Goal: Information Seeking & Learning: Learn about a topic

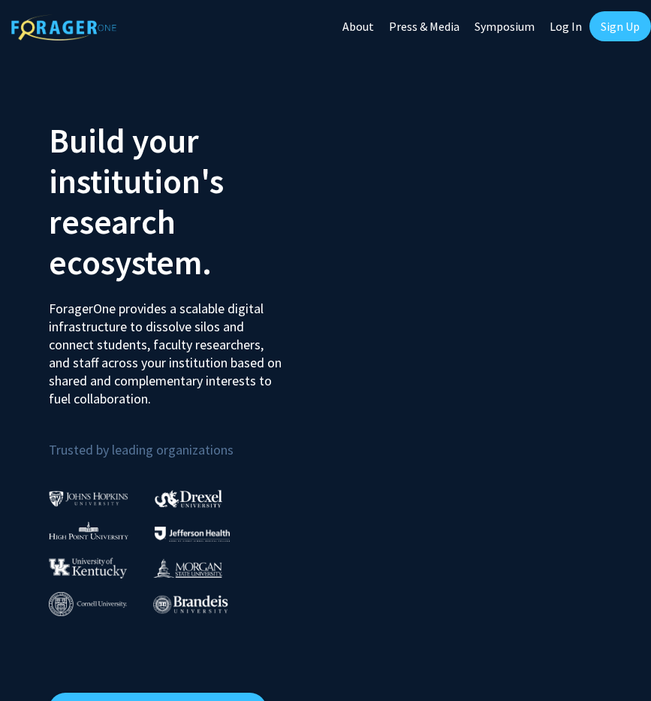
click at [532, 174] on div at bounding box center [515, 415] width 198 height 620
click at [556, 25] on link "Log In" at bounding box center [565, 26] width 47 height 53
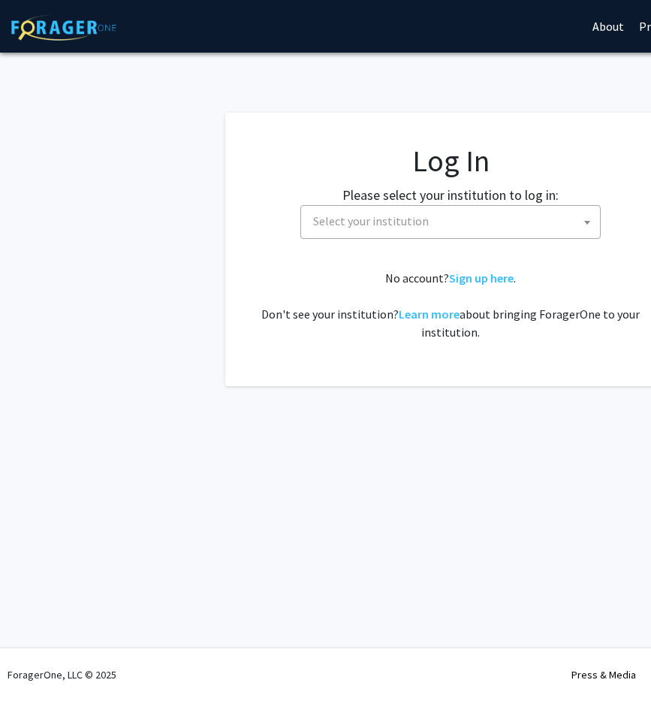
click at [427, 215] on span "Select your institution" at bounding box center [453, 221] width 293 height 31
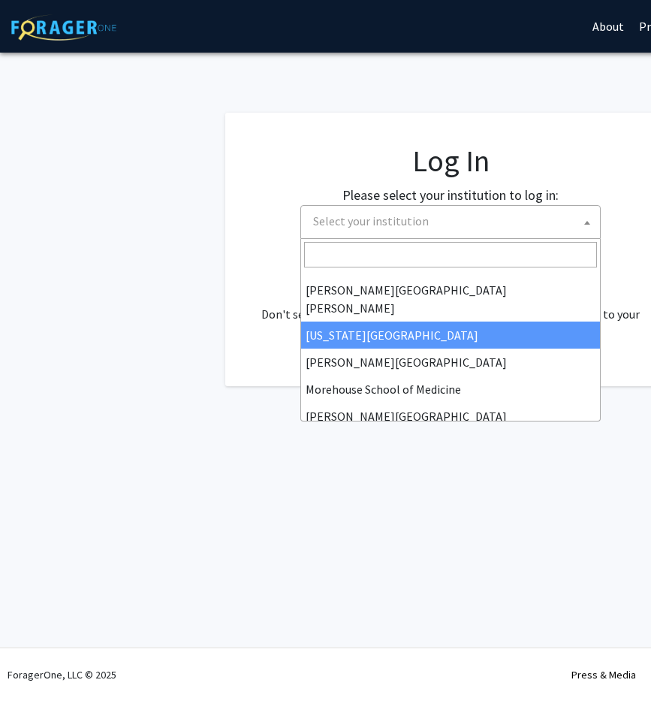
scroll to position [526, 0]
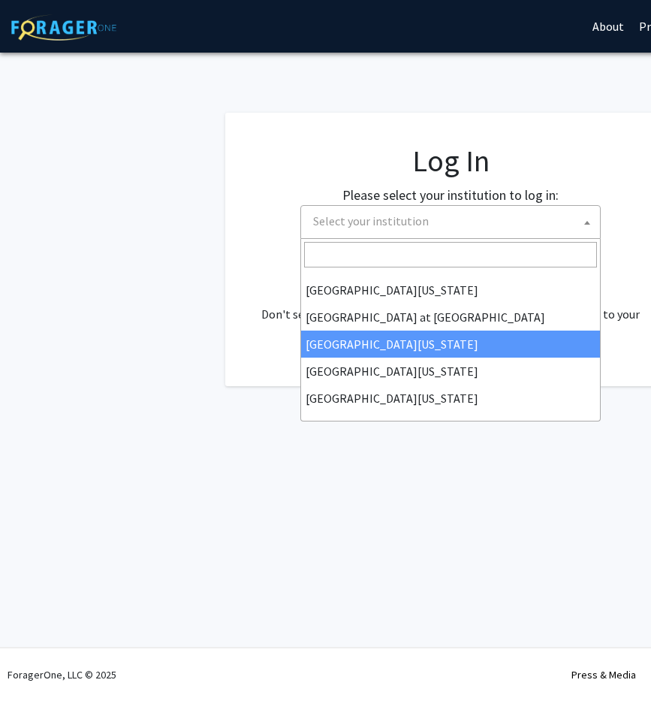
select select "13"
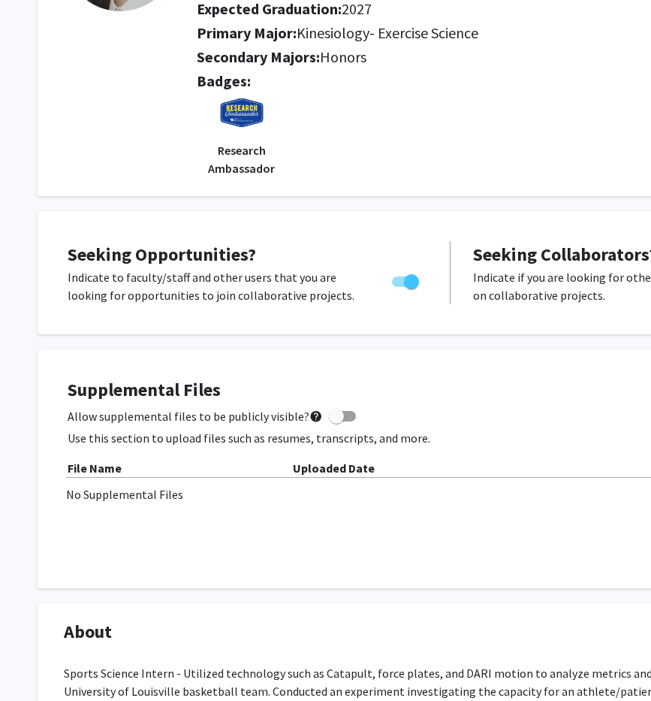
scroll to position [188, 0]
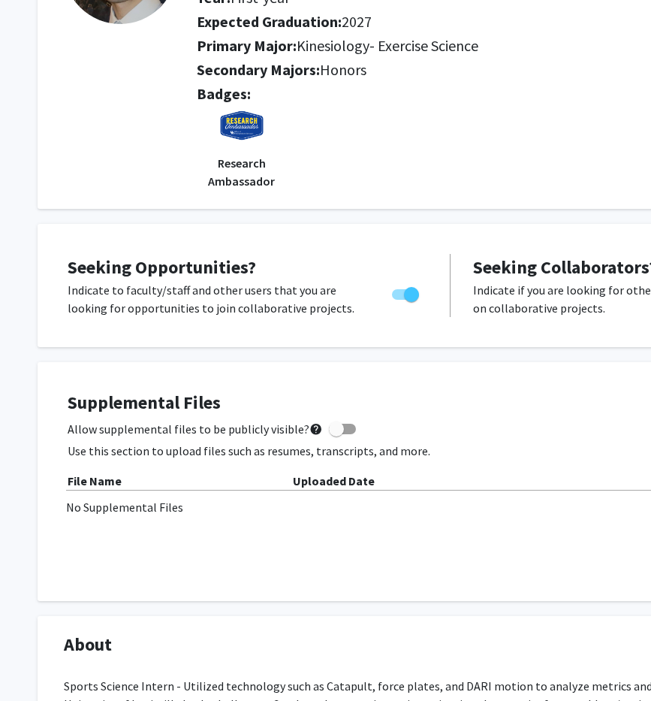
click at [412, 292] on span "Toggle" at bounding box center [411, 294] width 15 height 15
click at [399, 300] on input "Are you actively seeking opportunities?" at bounding box center [399, 300] width 1 height 1
checkbox input "false"
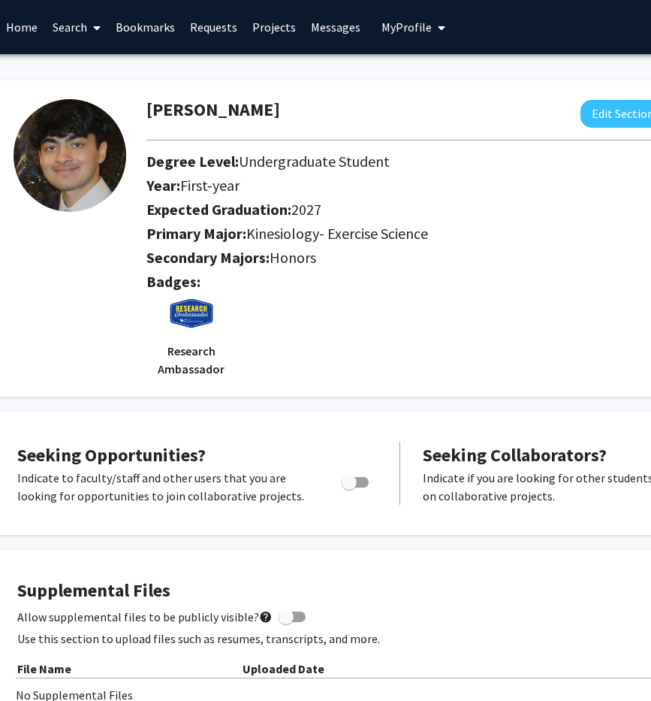
scroll to position [0, 0]
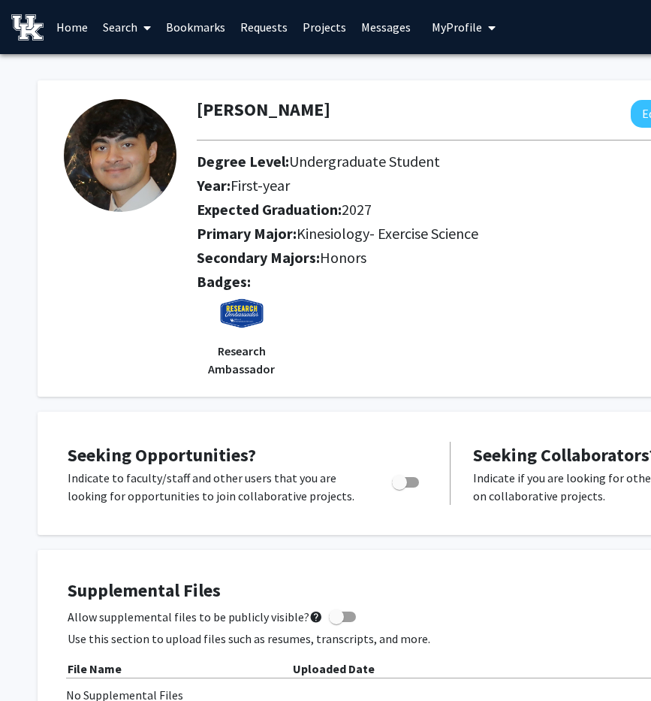
click at [67, 29] on link "Home" at bounding box center [72, 27] width 47 height 53
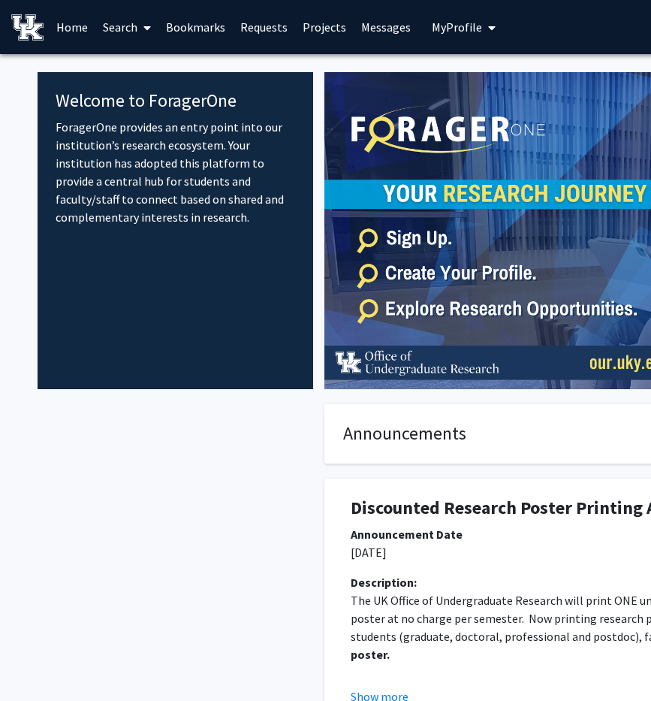
click at [122, 24] on link "Search" at bounding box center [126, 27] width 63 height 53
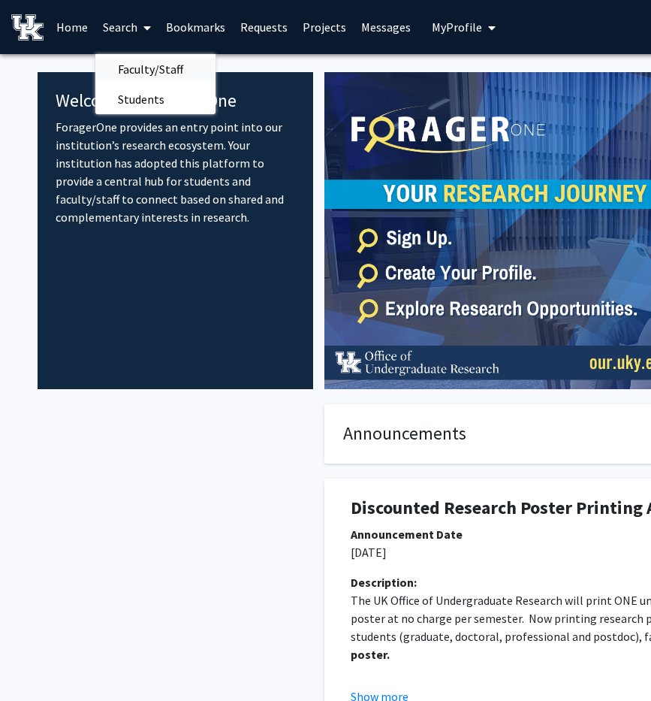
click at [143, 76] on span "Faculty/Staff" at bounding box center [150, 69] width 110 height 30
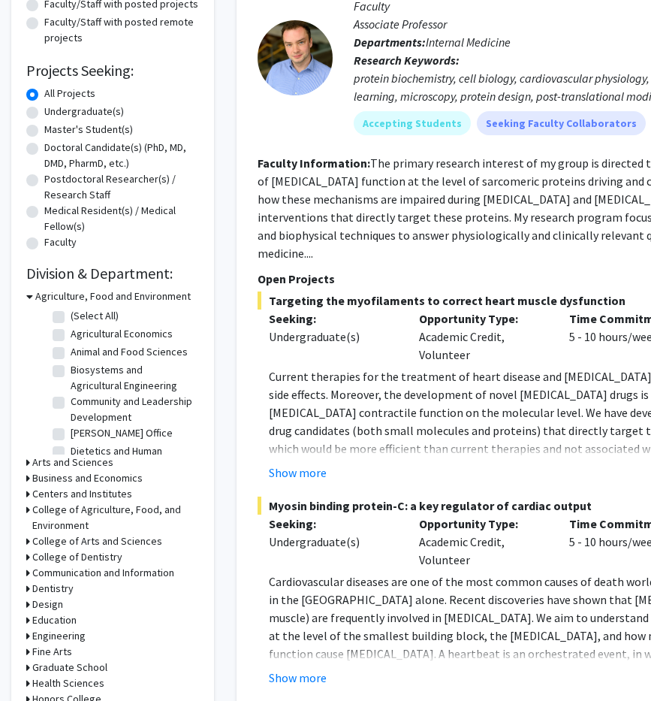
scroll to position [191, 0]
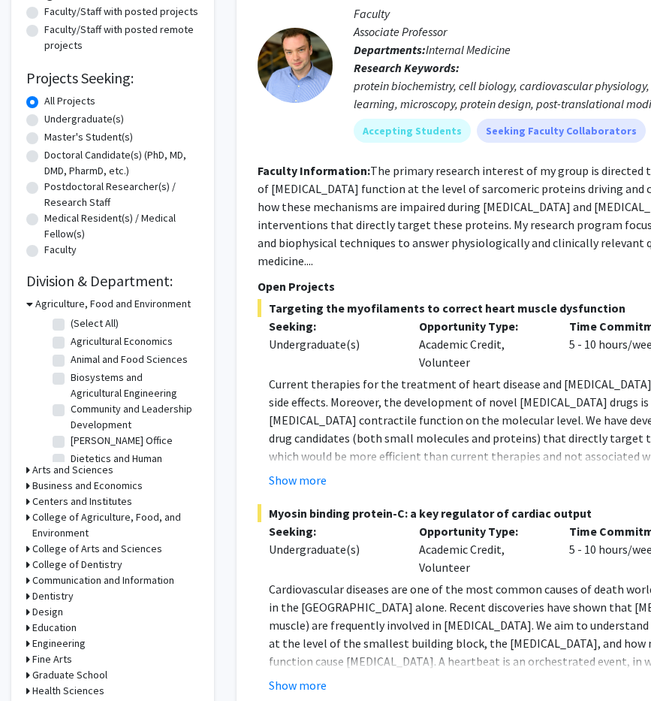
click at [83, 117] on label "Undergraduate(s)" at bounding box center [84, 119] width 80 height 16
click at [54, 117] on input "Undergraduate(s)" at bounding box center [49, 116] width 10 height 10
radio input "true"
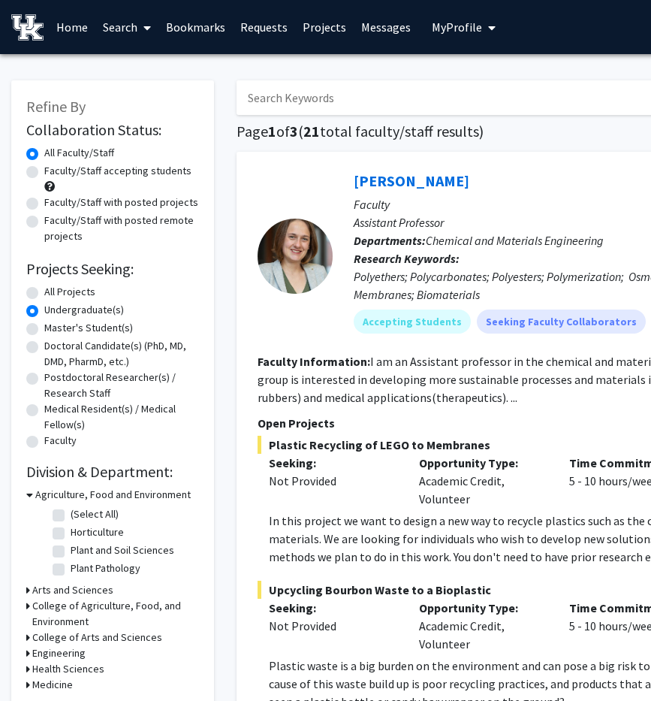
click at [99, 169] on label "Faculty/Staff accepting students" at bounding box center [117, 171] width 147 height 16
click at [54, 169] on input "Faculty/Staff accepting students" at bounding box center [49, 168] width 10 height 10
radio input "true"
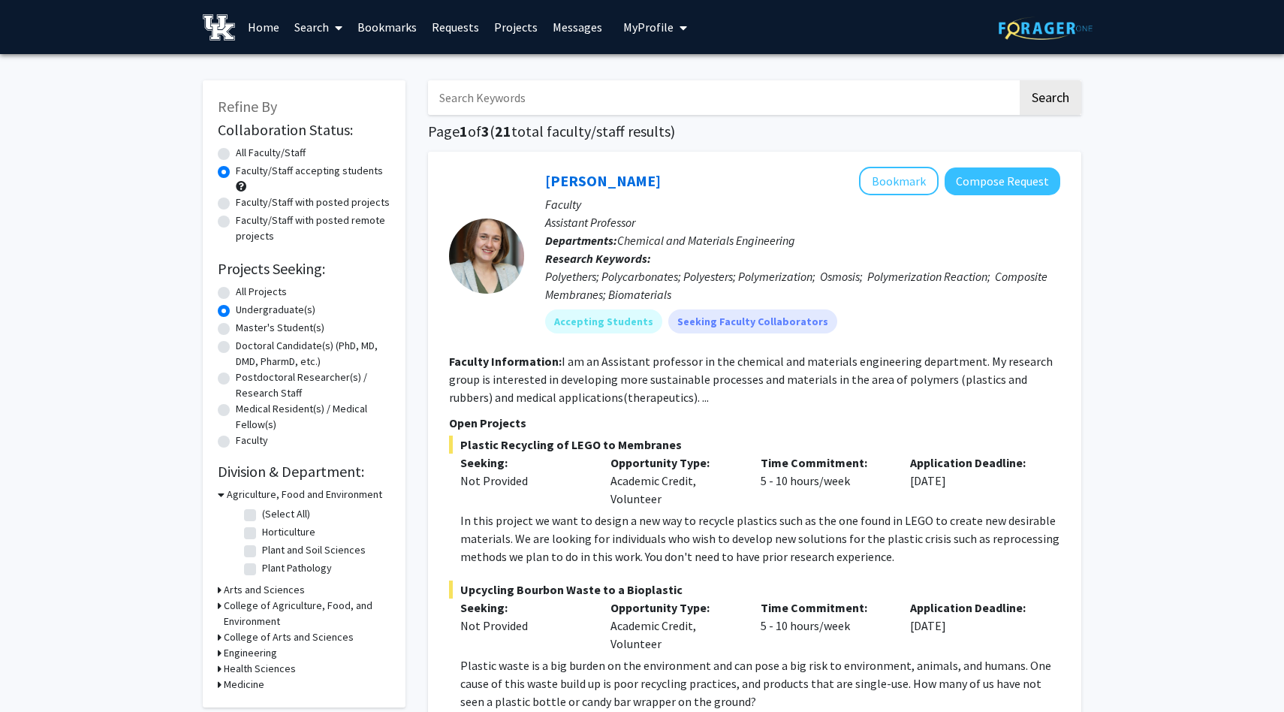
click at [515, 101] on input "Search Keywords" at bounding box center [722, 97] width 589 height 35
type input "game theory"
click at [650, 92] on button "Search" at bounding box center [1051, 97] width 62 height 35
radio input "true"
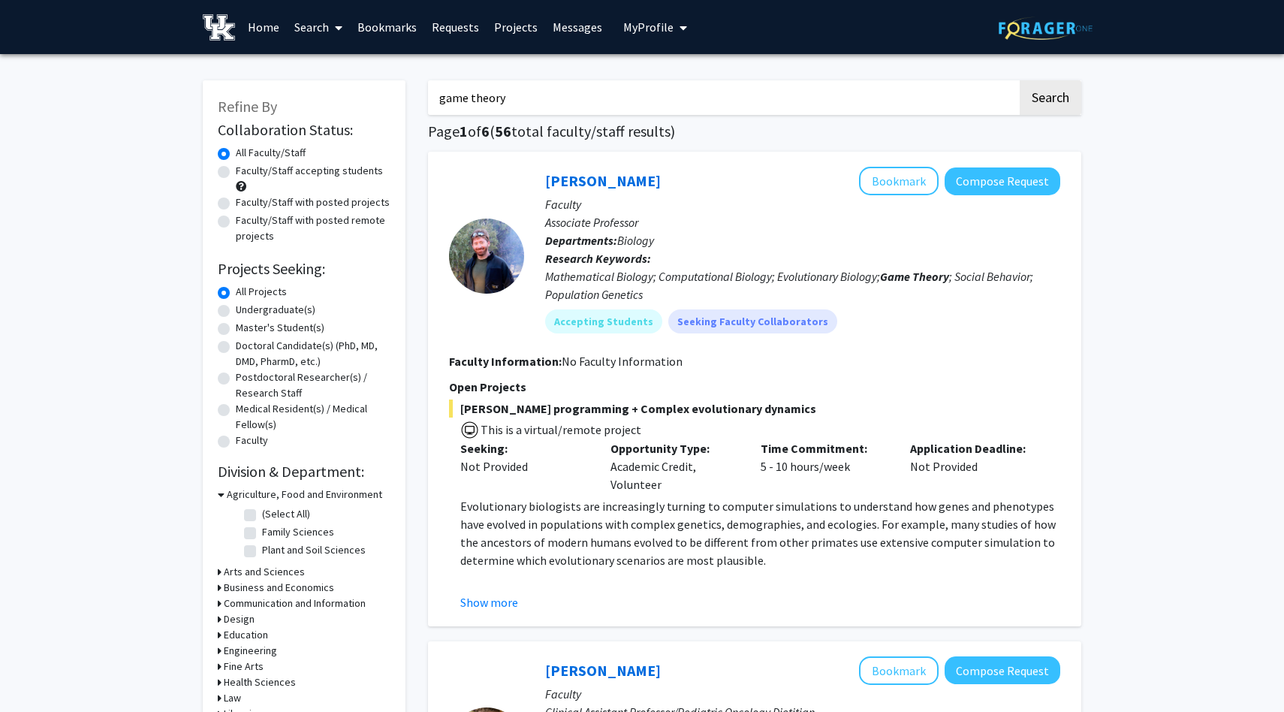
click at [562, 97] on input "game theory" at bounding box center [722, 97] width 589 height 35
click at [650, 80] on button "Search" at bounding box center [1051, 97] width 62 height 35
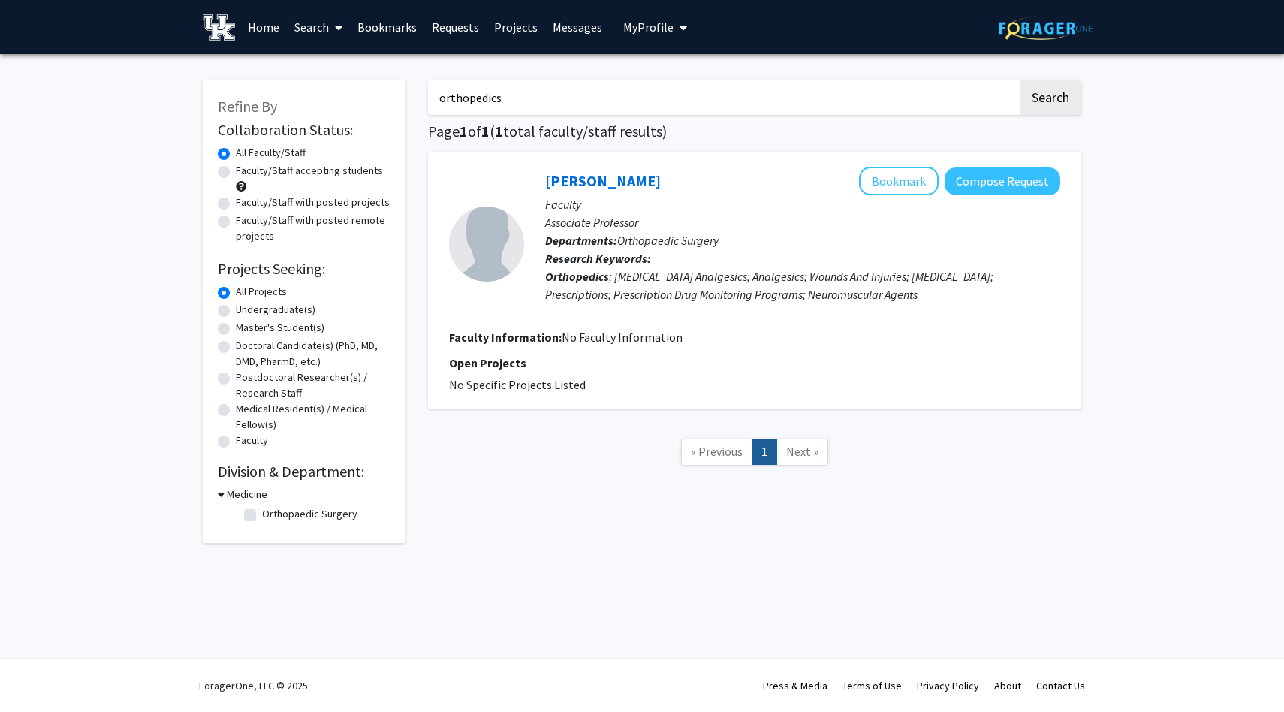
click at [566, 113] on input "orthopedics" at bounding box center [722, 97] width 589 height 35
click at [650, 80] on button "Search" at bounding box center [1051, 97] width 62 height 35
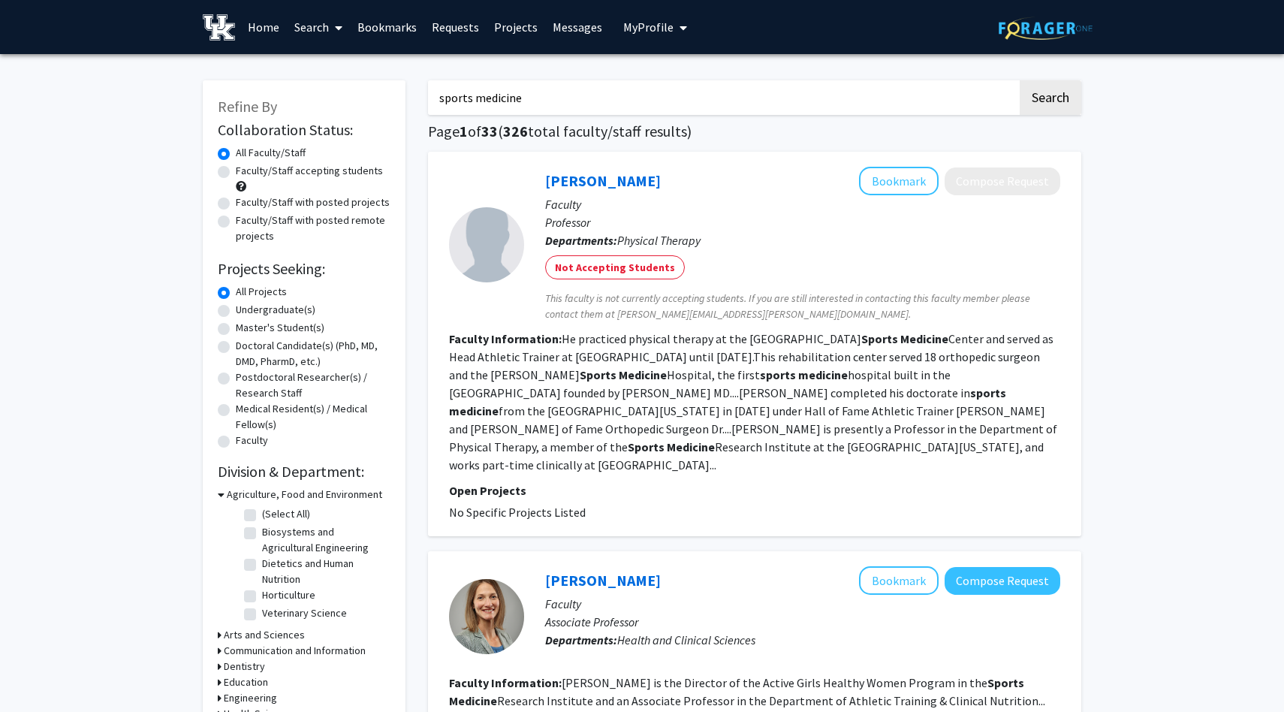
click at [537, 108] on input "sports medicine" at bounding box center [722, 97] width 589 height 35
click at [650, 80] on button "Search" at bounding box center [1051, 97] width 62 height 35
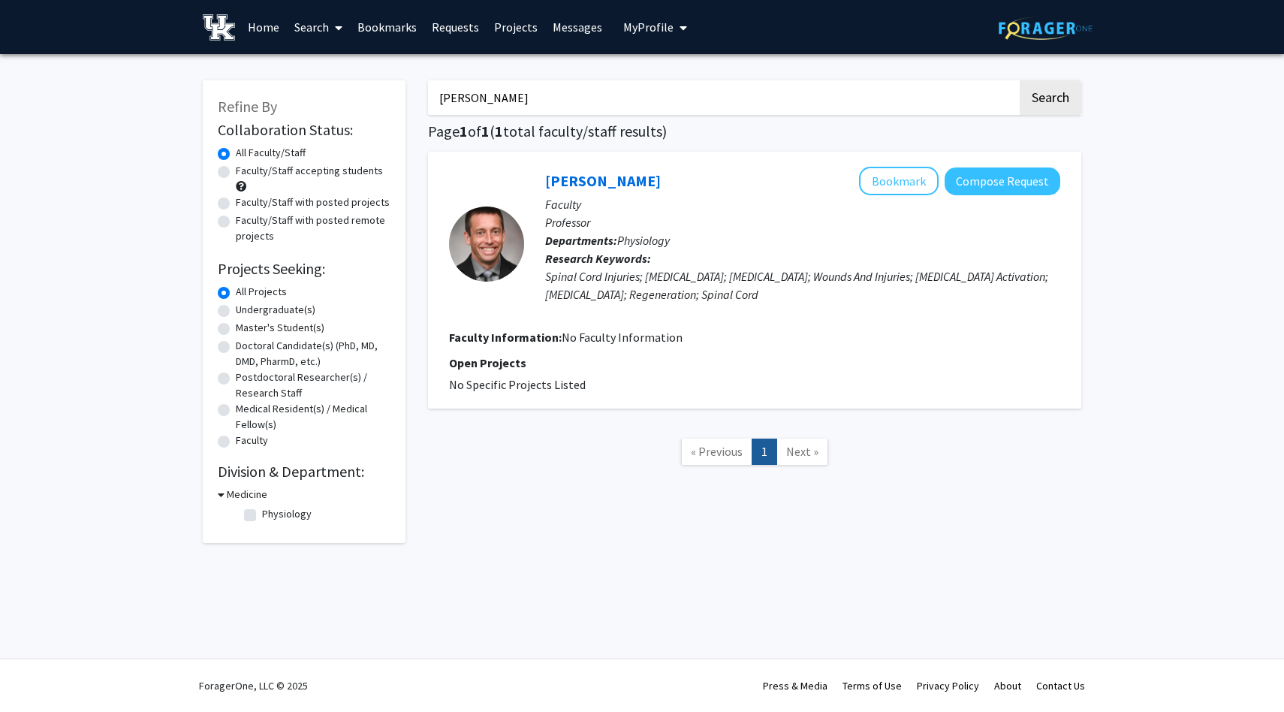
click at [487, 103] on input "[PERSON_NAME]" at bounding box center [722, 97] width 589 height 35
click at [650, 80] on button "Search" at bounding box center [1051, 97] width 62 height 35
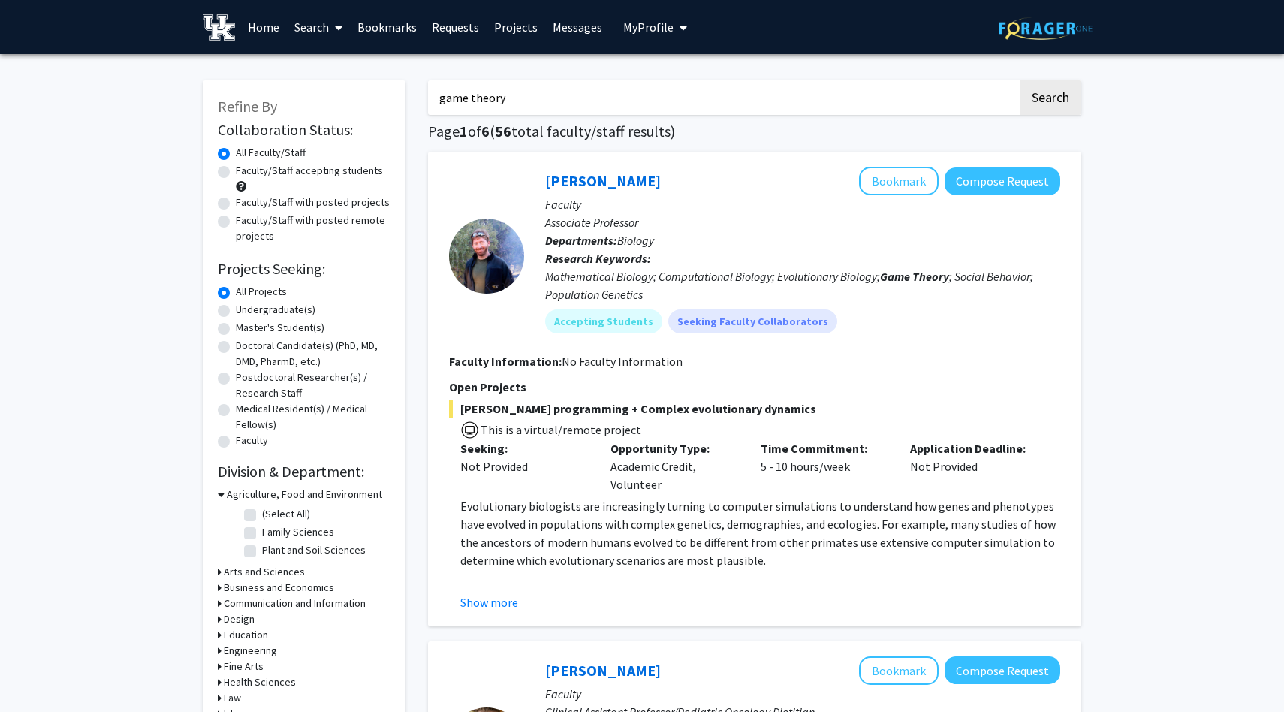
click at [543, 95] on input "game theory" at bounding box center [722, 97] width 589 height 35
click at [543, 97] on input "game theory" at bounding box center [722, 97] width 589 height 35
click at [543, 98] on input "game theory" at bounding box center [722, 97] width 589 height 35
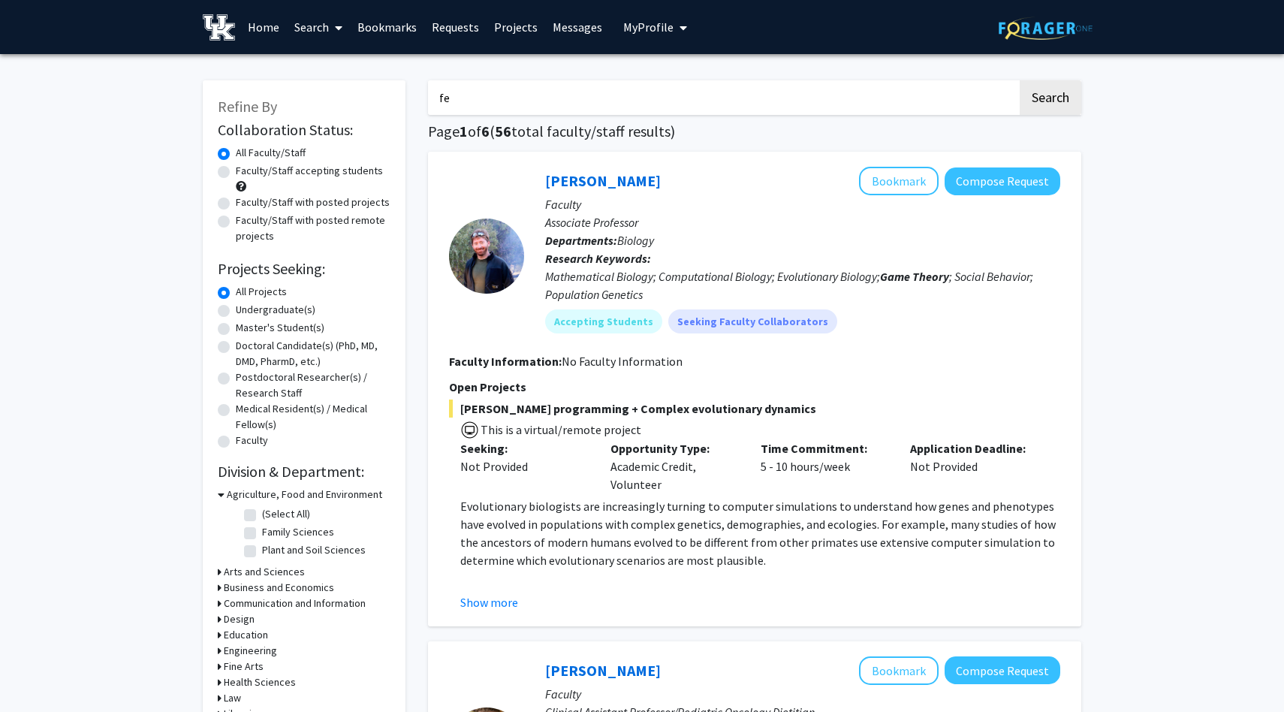
type input "f"
type input "[PERSON_NAME]"
click at [650, 80] on button "Search" at bounding box center [1051, 97] width 62 height 35
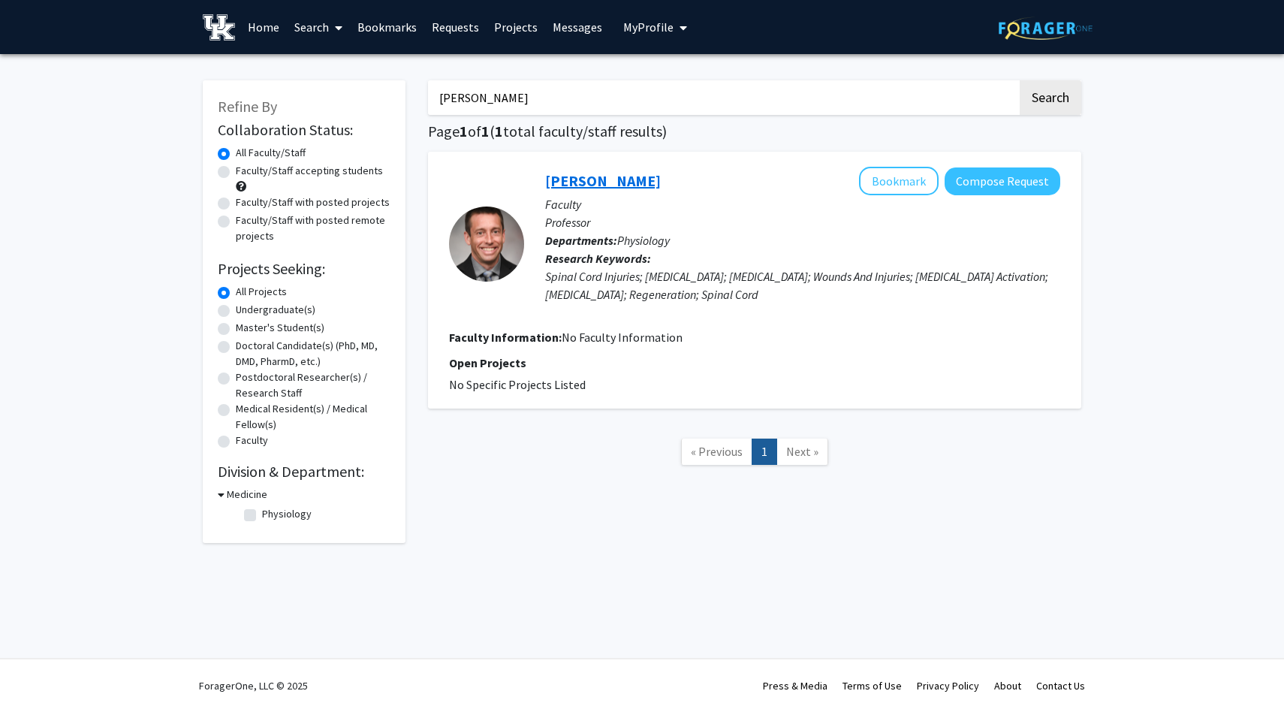
click at [568, 182] on link "[PERSON_NAME]" at bounding box center [603, 180] width 116 height 19
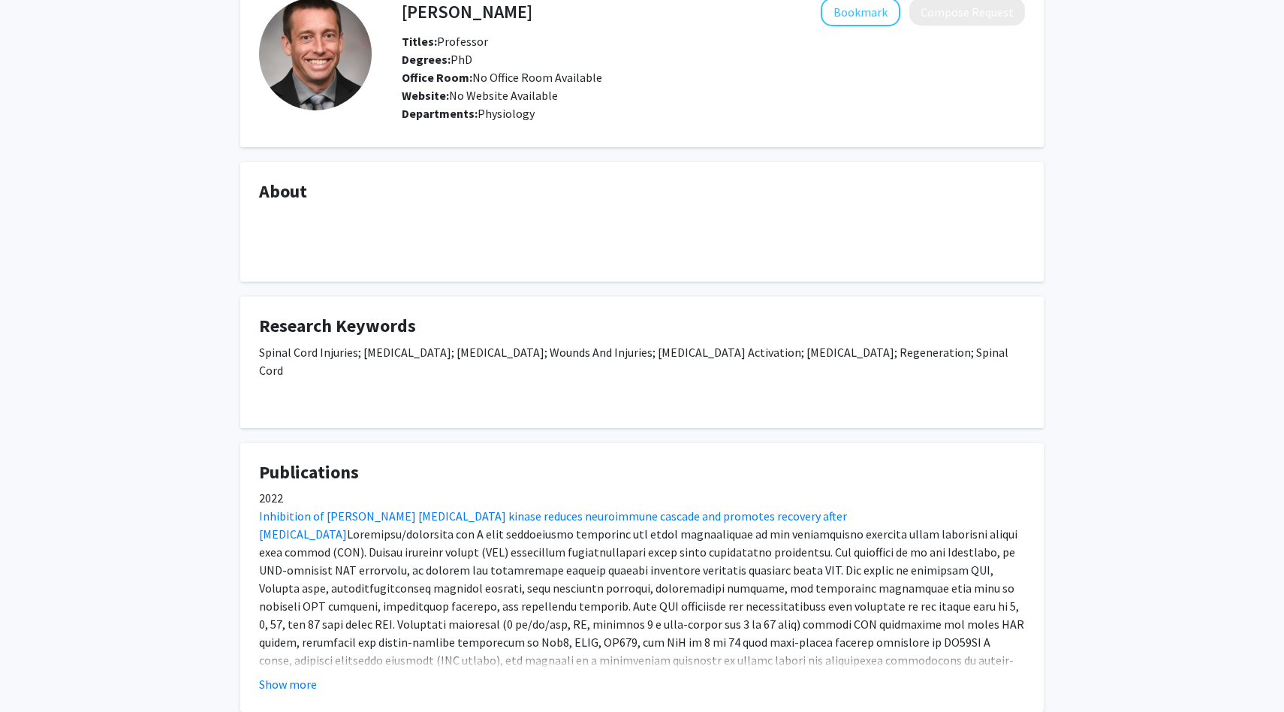
scroll to position [84, 0]
click at [307, 677] on button "Show more" at bounding box center [288, 686] width 58 height 18
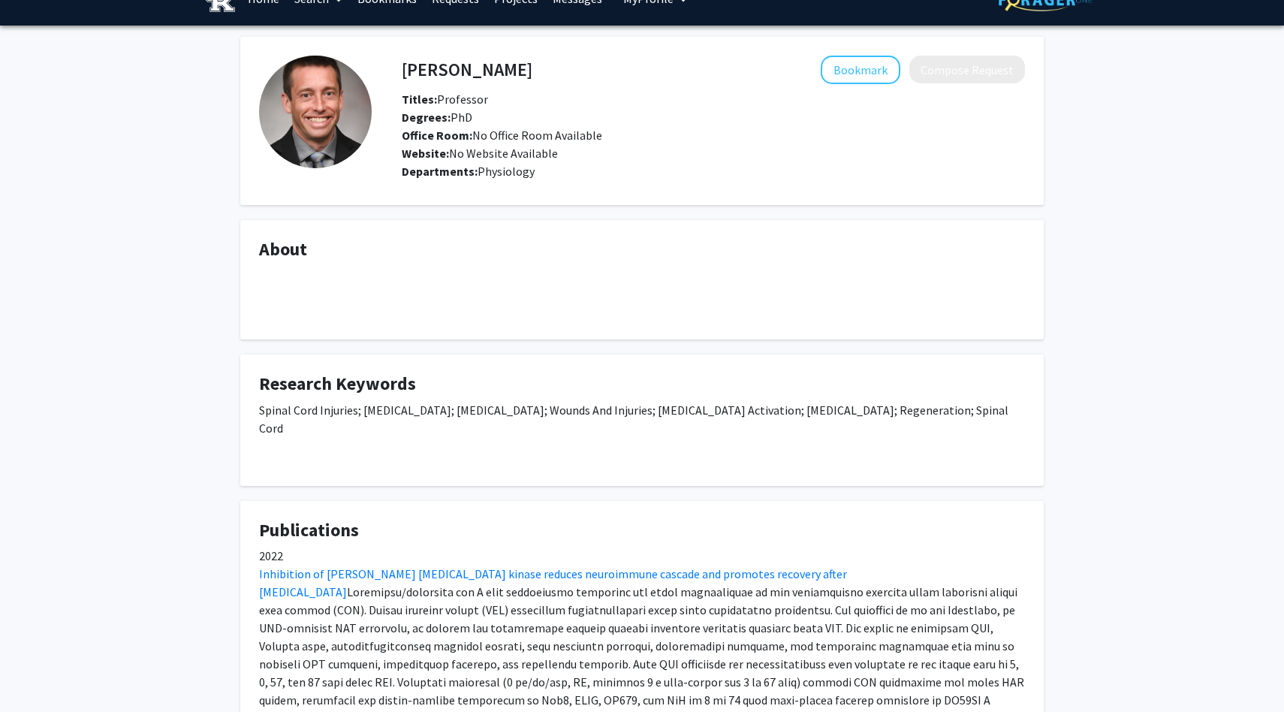
scroll to position [0, 0]
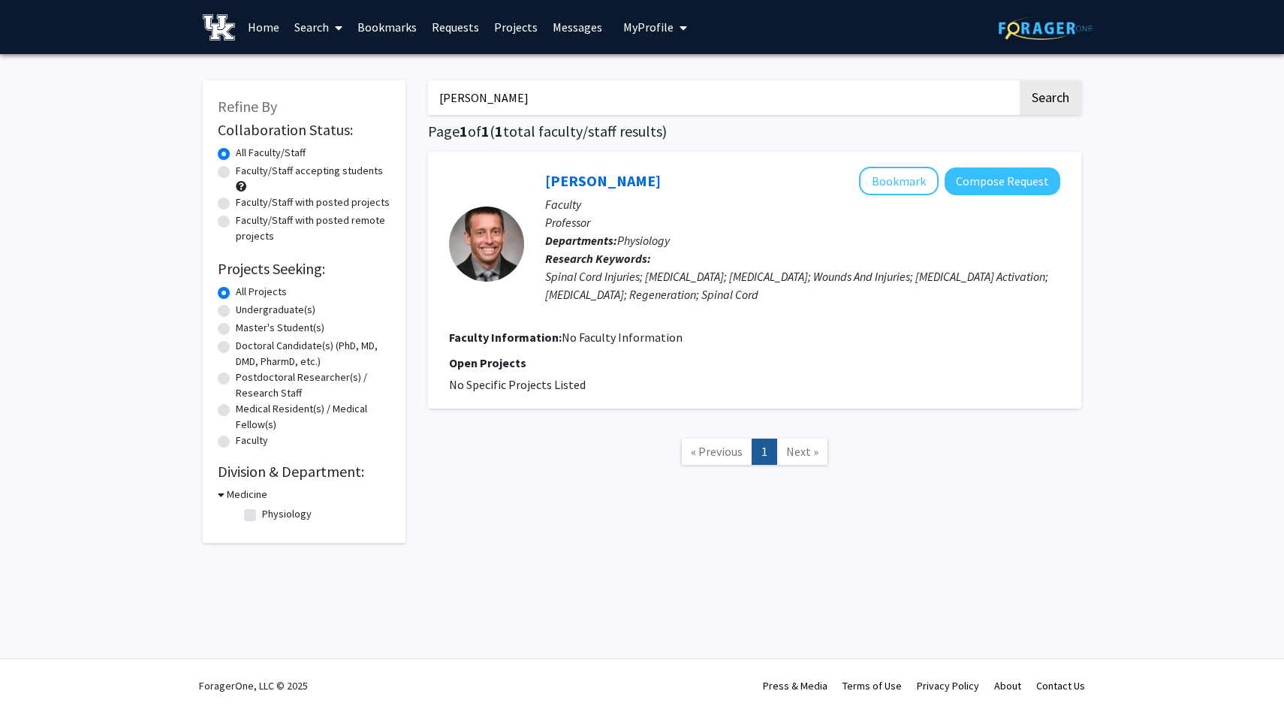
click at [540, 93] on input "[PERSON_NAME]" at bounding box center [722, 97] width 589 height 35
type input "lighting"
click at [650, 80] on button "Search" at bounding box center [1051, 97] width 62 height 35
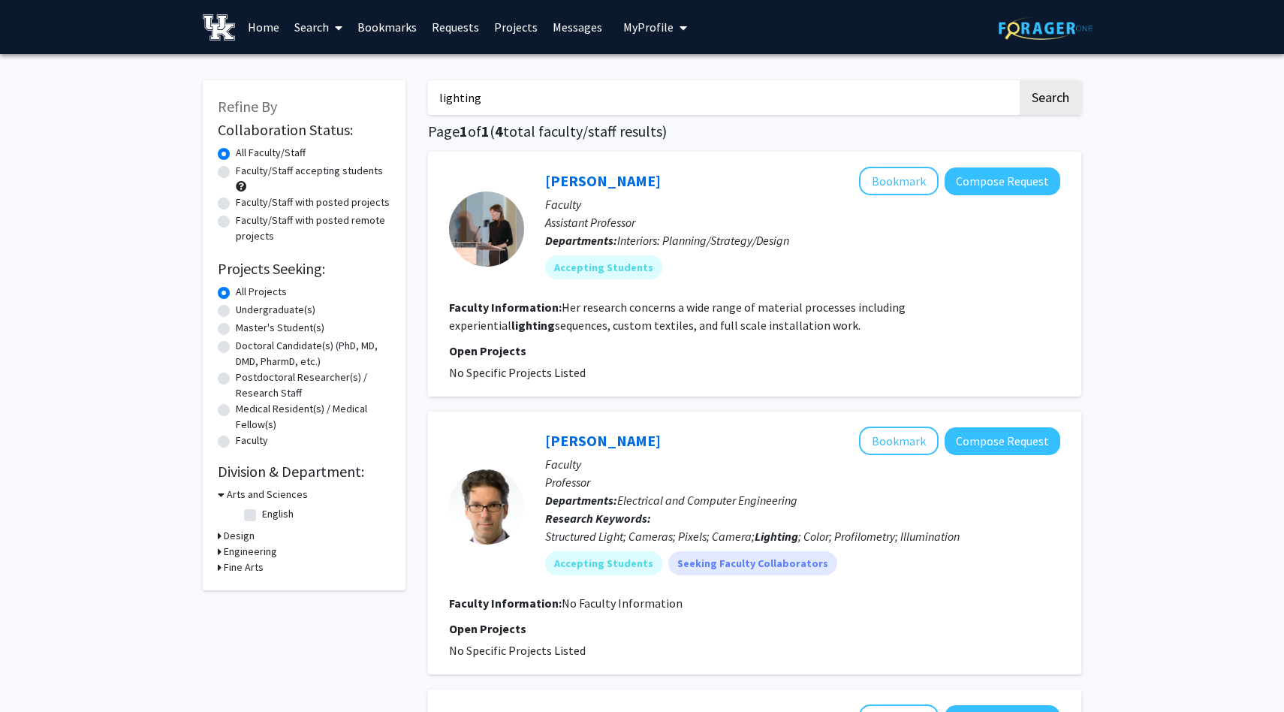
click at [491, 102] on input "lighting" at bounding box center [722, 97] width 589 height 35
type input "[PERSON_NAME]"
click at [650, 80] on button "Search" at bounding box center [1051, 97] width 62 height 35
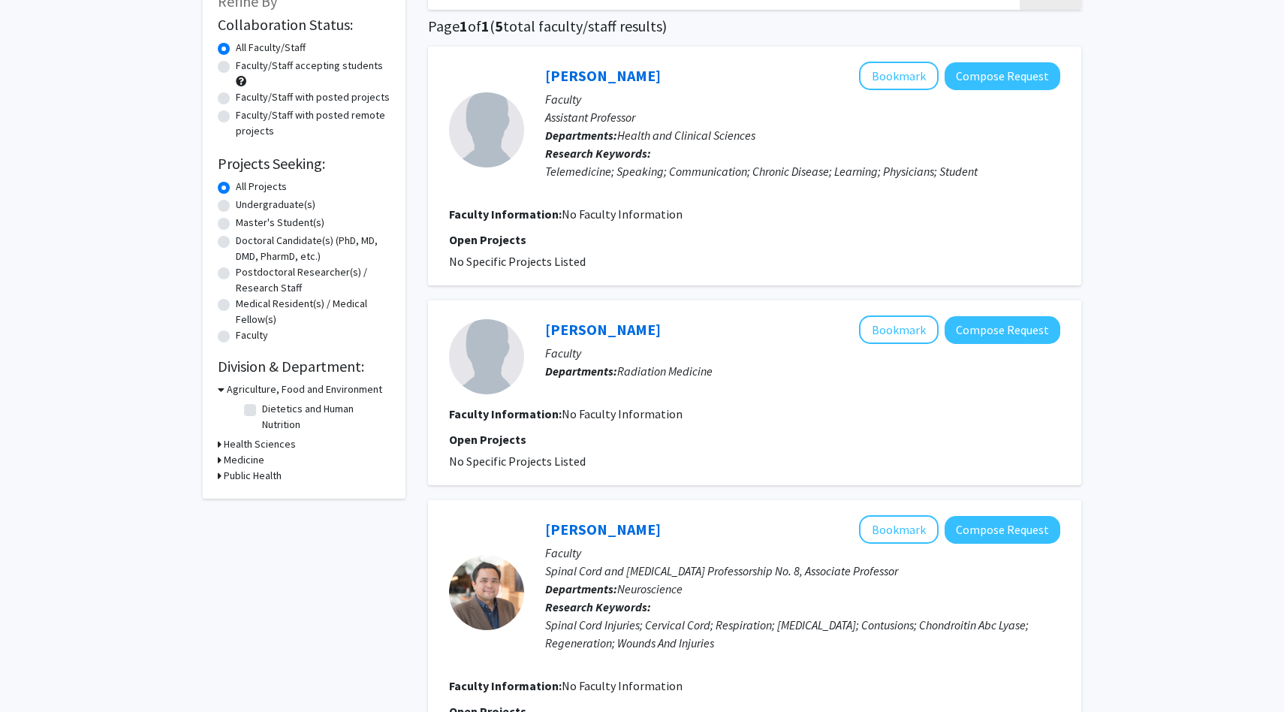
scroll to position [108, 0]
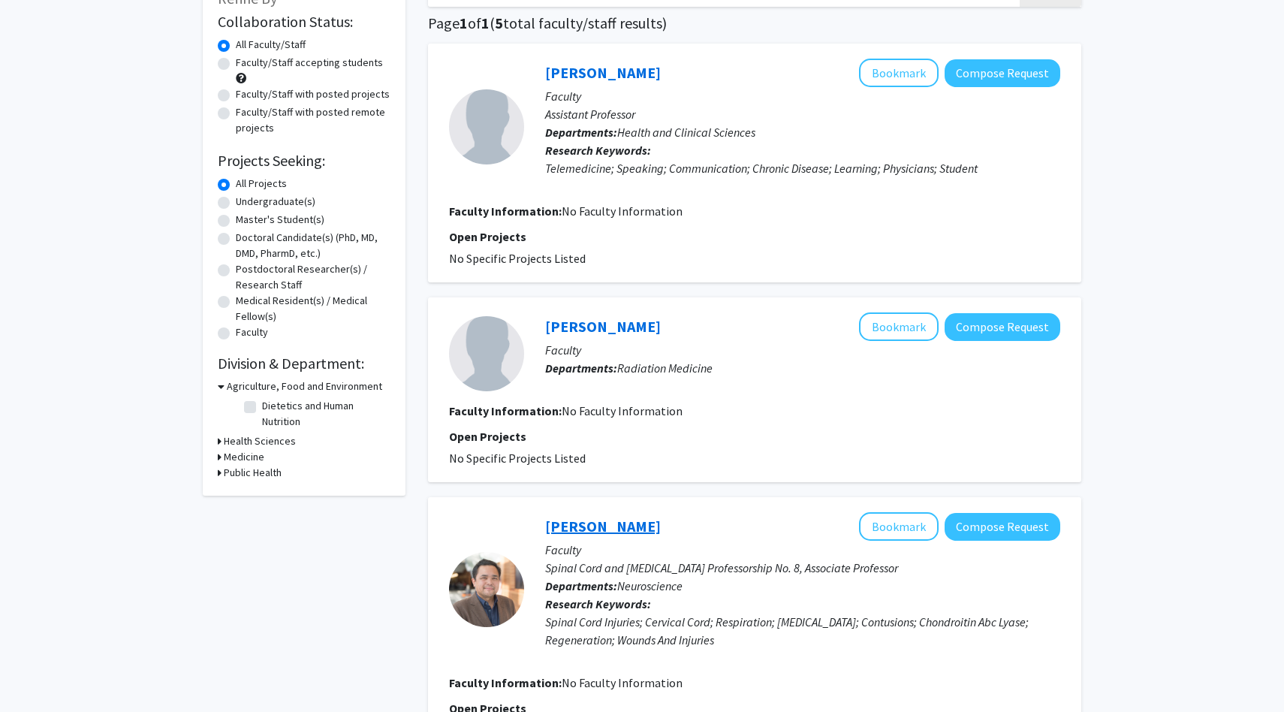
click at [585, 524] on link "[PERSON_NAME]" at bounding box center [603, 526] width 116 height 19
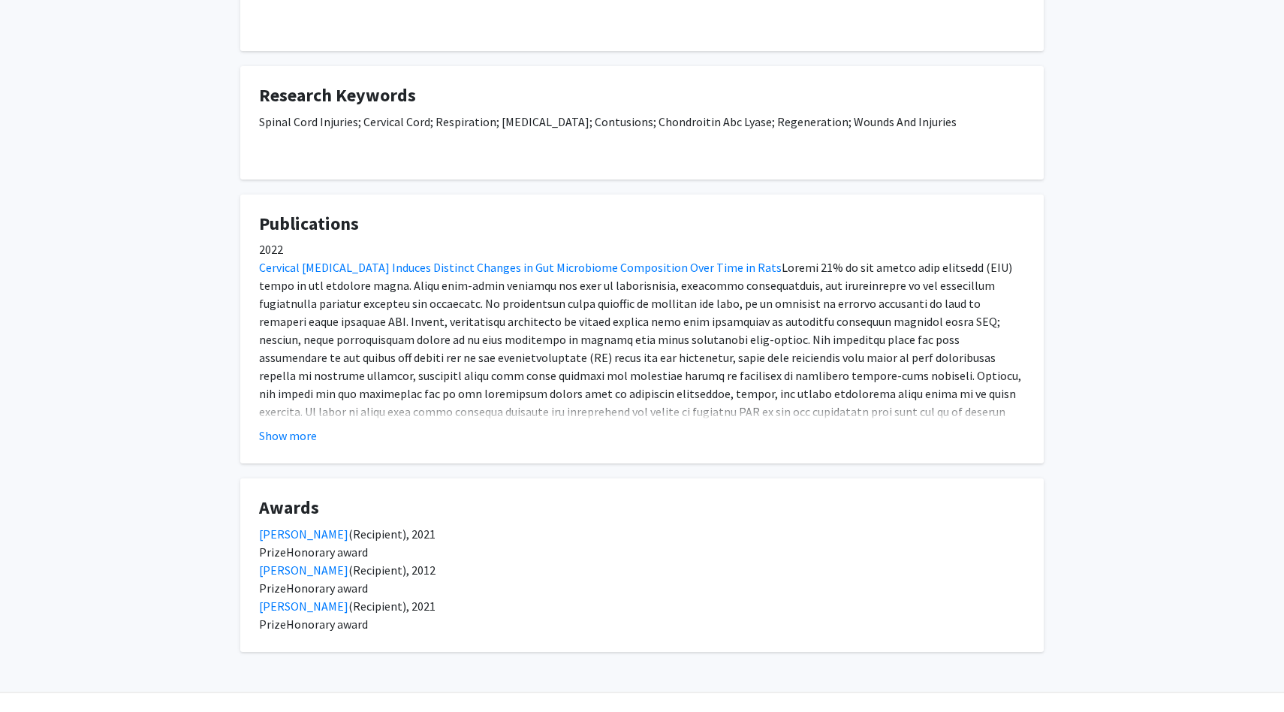
scroll to position [351, 0]
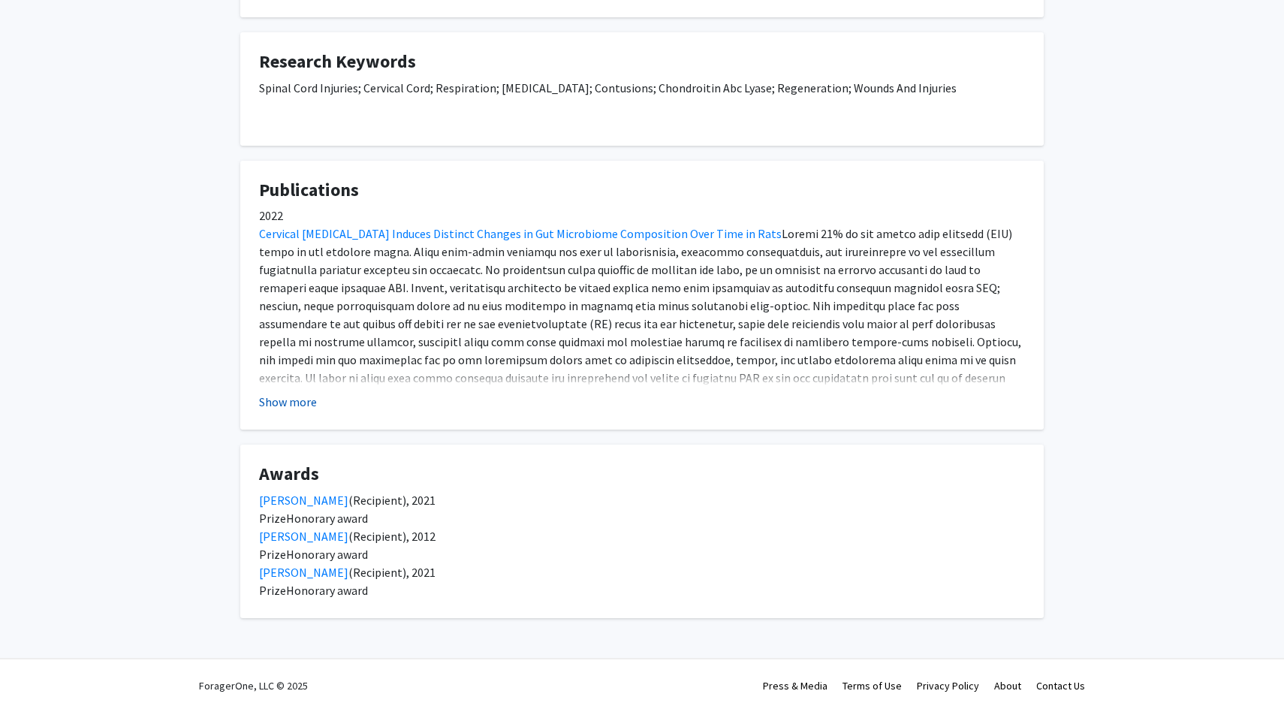
click at [301, 397] on button "Show more" at bounding box center [288, 402] width 58 height 18
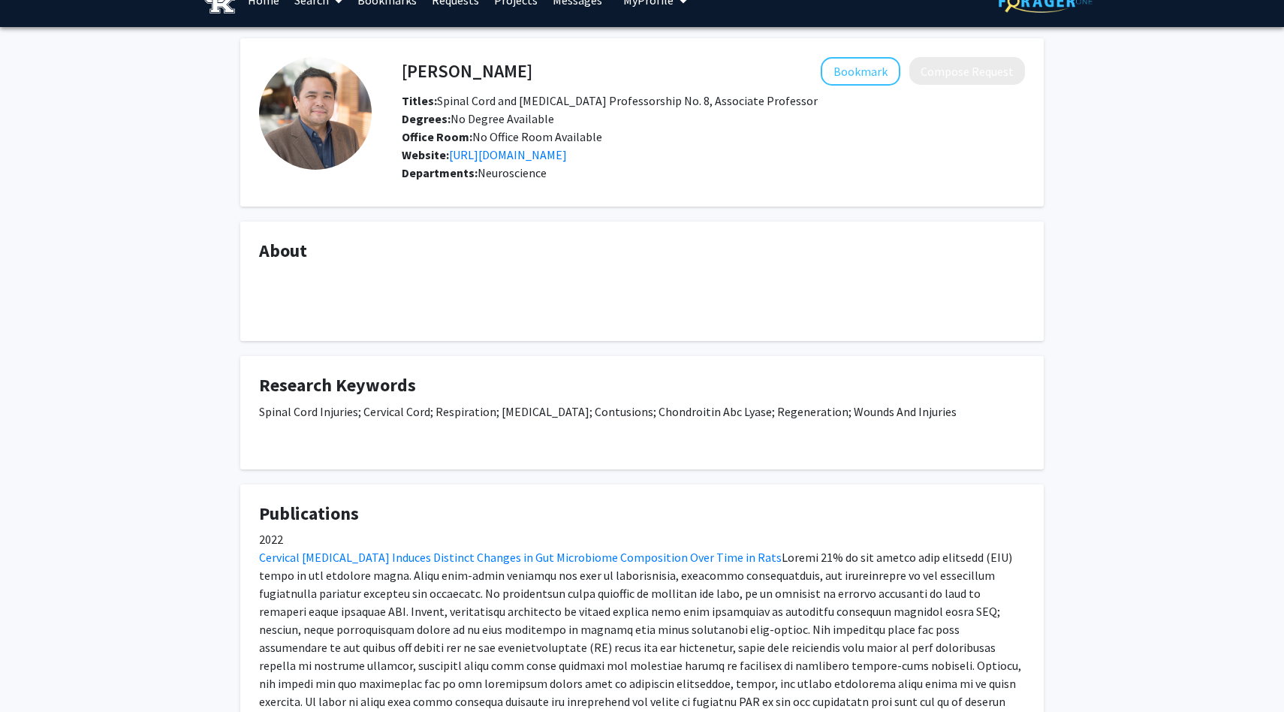
scroll to position [18, 0]
